Goal: Navigation & Orientation: Find specific page/section

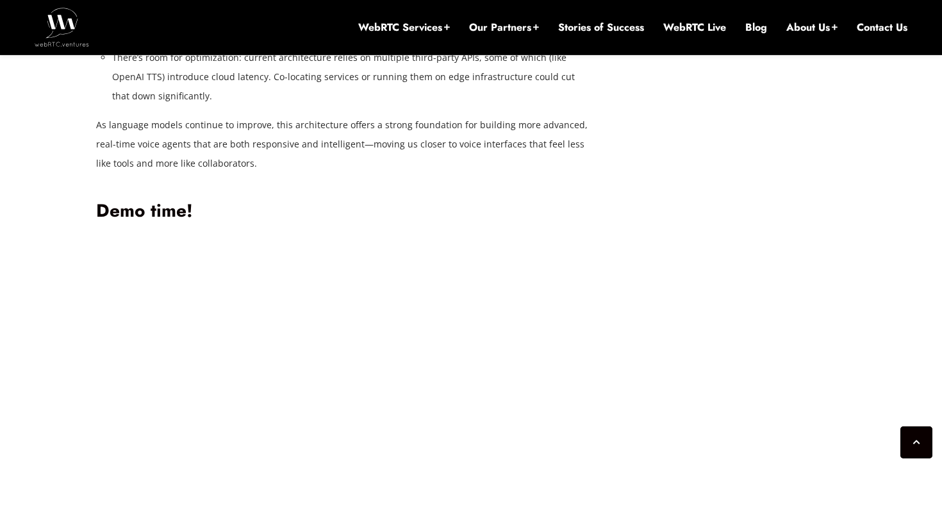
scroll to position [3719, 0]
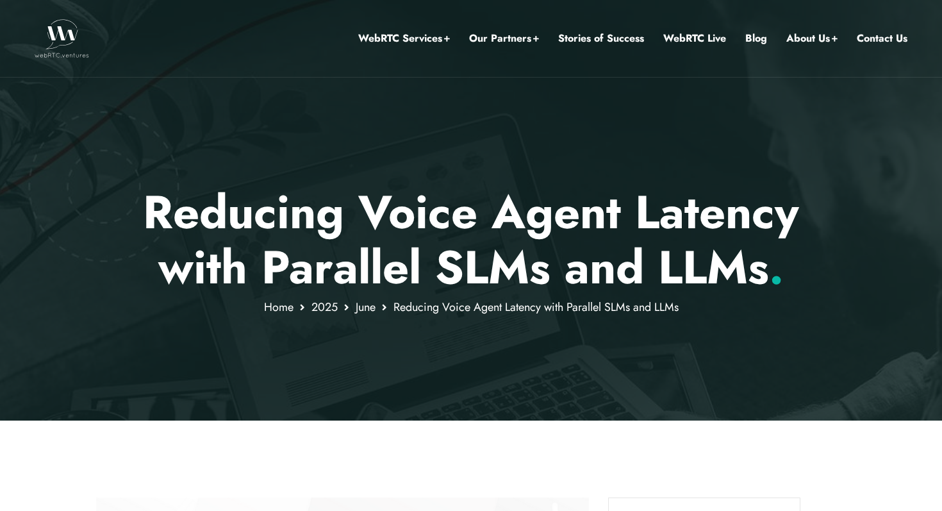
click at [533, 234] on p "Reducing Voice Agent Latency with Parallel SLMs and LLMs ." at bounding box center [471, 240] width 751 height 111
click at [491, 240] on p "Reducing Voice Agent Latency with Parallel SLMs and LLMs ." at bounding box center [471, 240] width 751 height 111
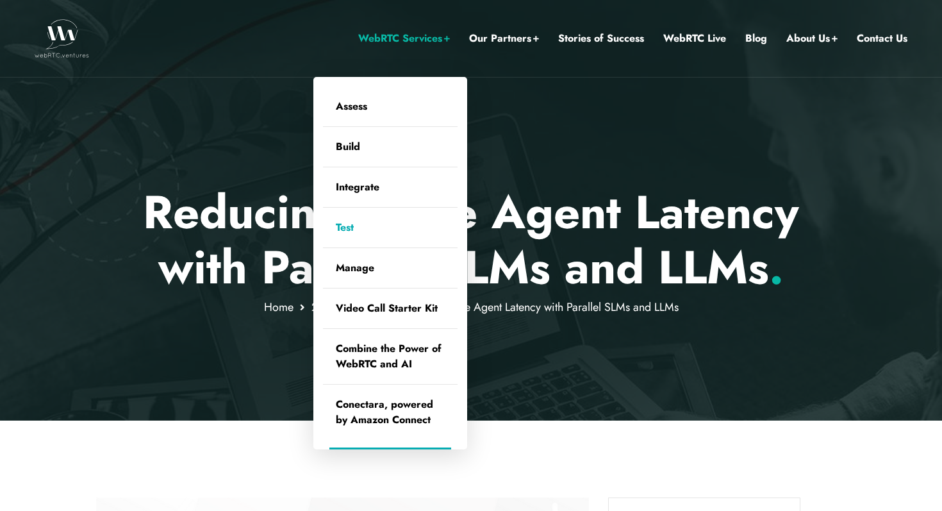
click at [369, 238] on link "Test" at bounding box center [390, 228] width 135 height 40
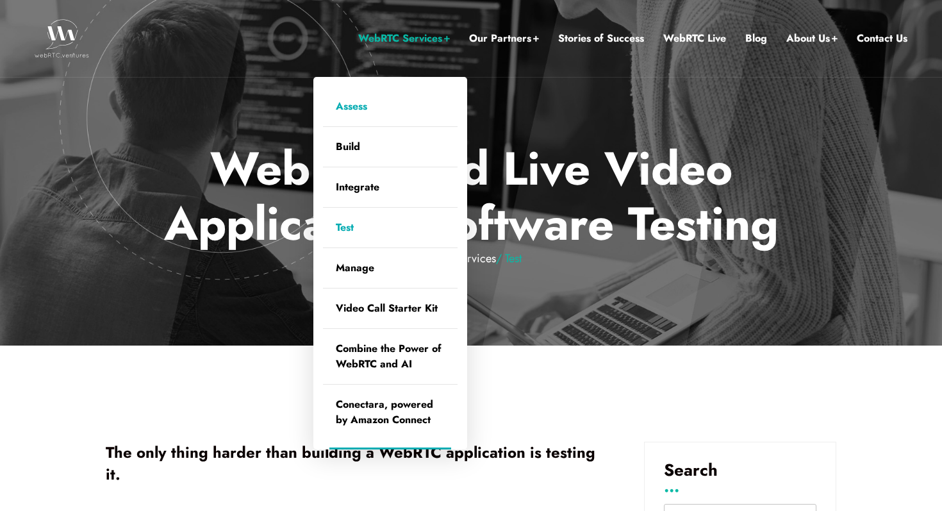
click at [381, 115] on link "Assess" at bounding box center [390, 107] width 135 height 40
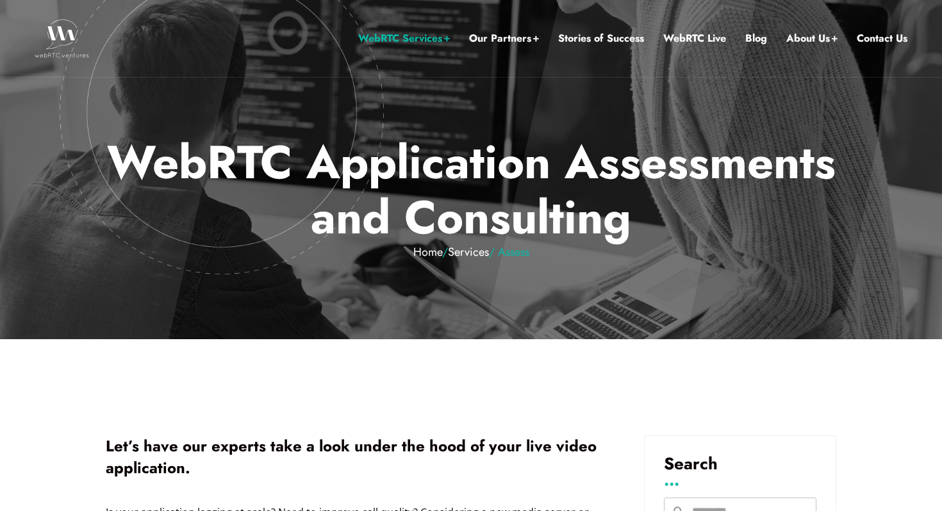
click at [285, 73] on div "WebRTC Services Assess Build Integrate Test Manage Video Call Starter Kit Combi…" at bounding box center [514, 38] width 787 height 77
